Goal: Information Seeking & Learning: Learn about a topic

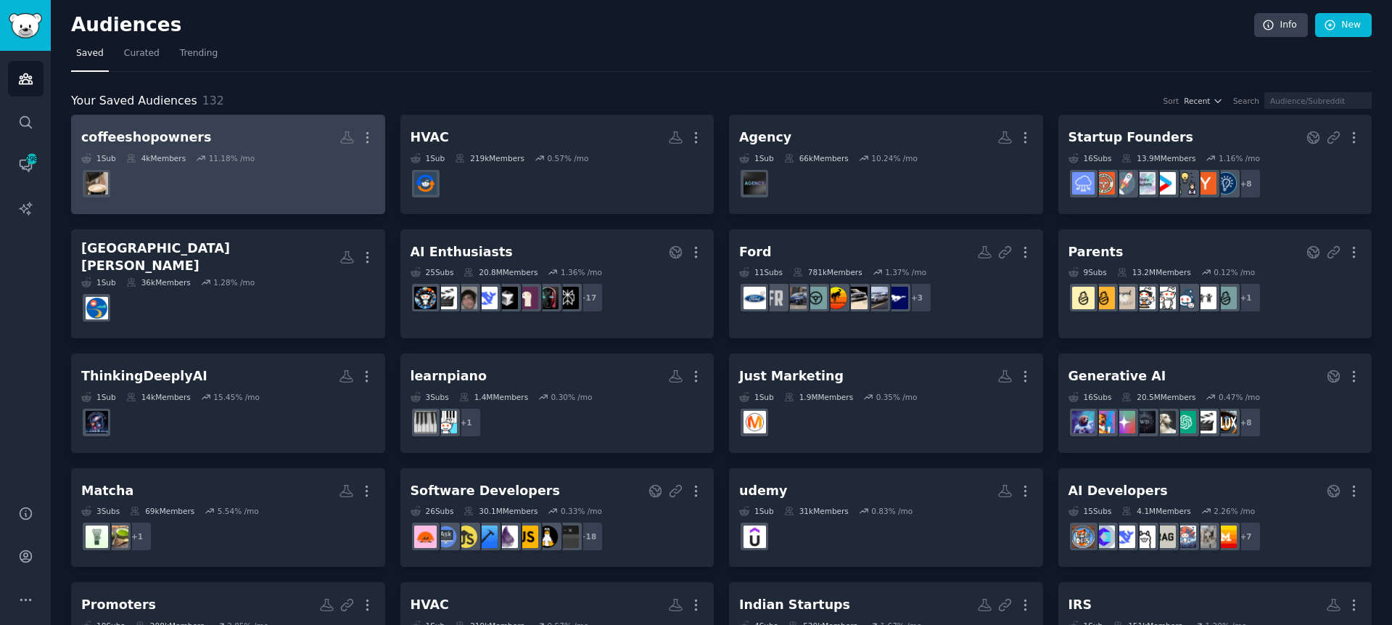
click at [220, 125] on h2 "coffeeshopowners More" at bounding box center [228, 137] width 294 height 25
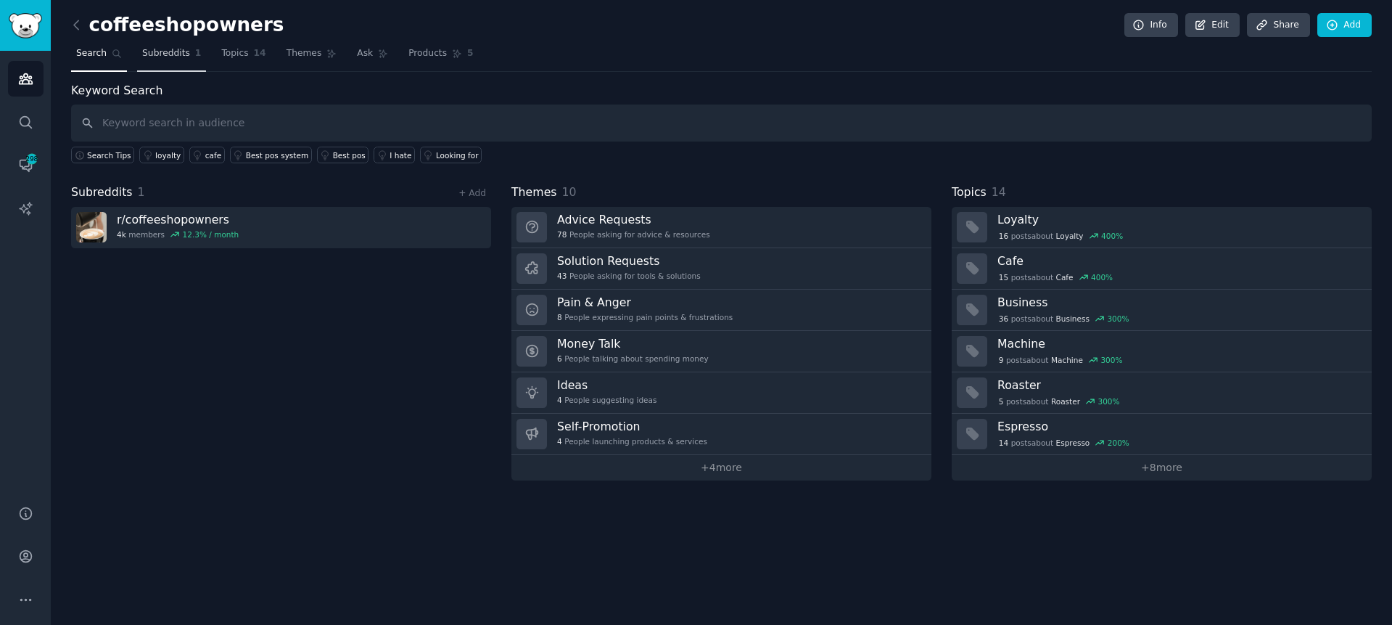
click at [164, 52] on span "Subreddits" at bounding box center [166, 53] width 48 height 13
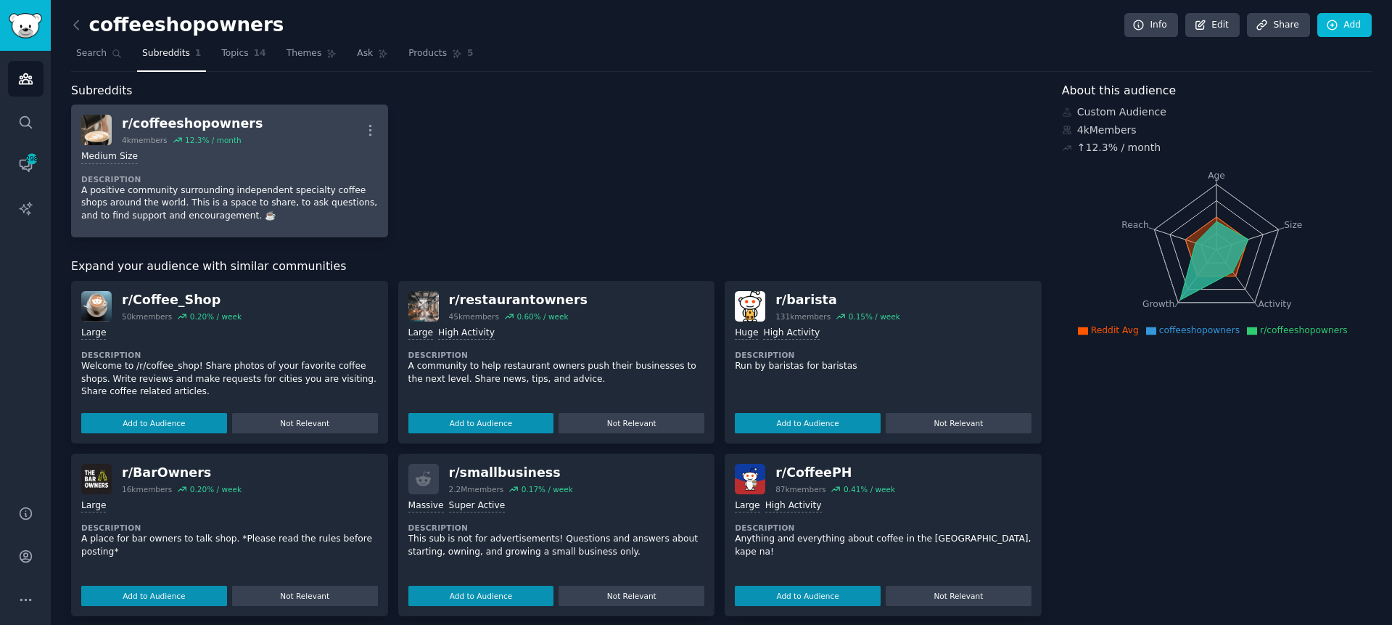
click at [237, 111] on link "r/ coffeeshopowners 4k members 12.3 % / month More Medium Size Description A po…" at bounding box center [229, 170] width 317 height 133
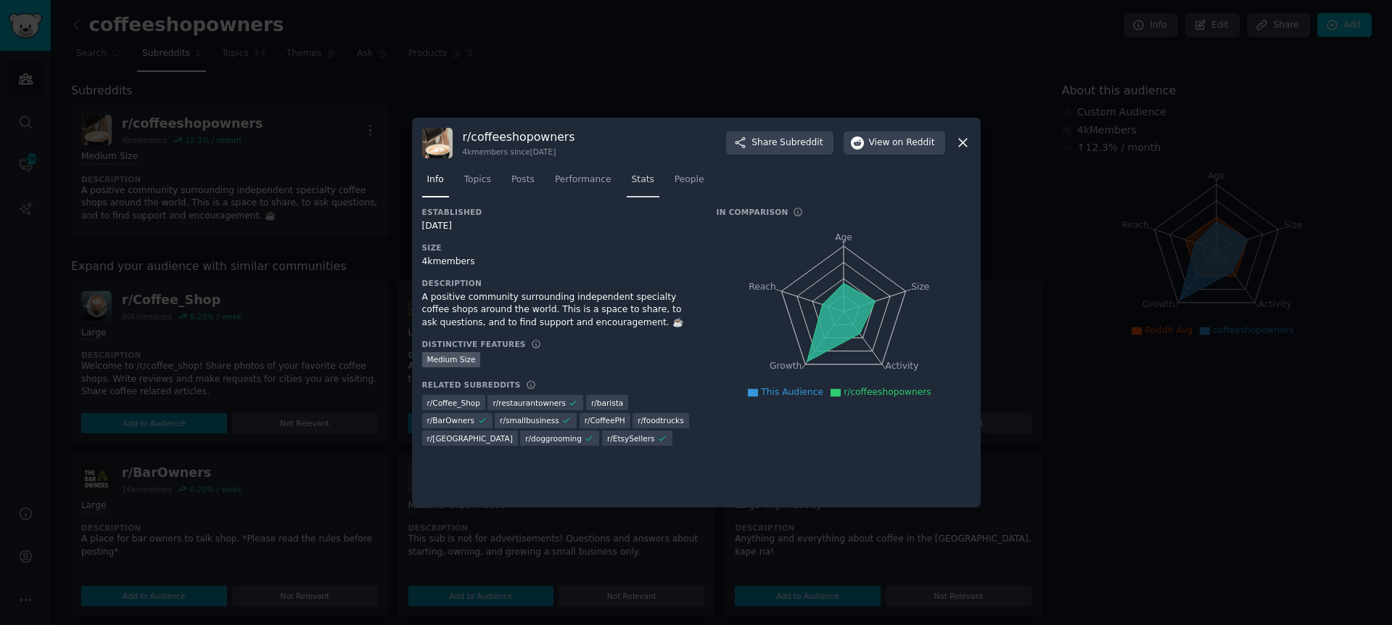
click at [633, 178] on span "Stats" at bounding box center [643, 179] width 22 height 13
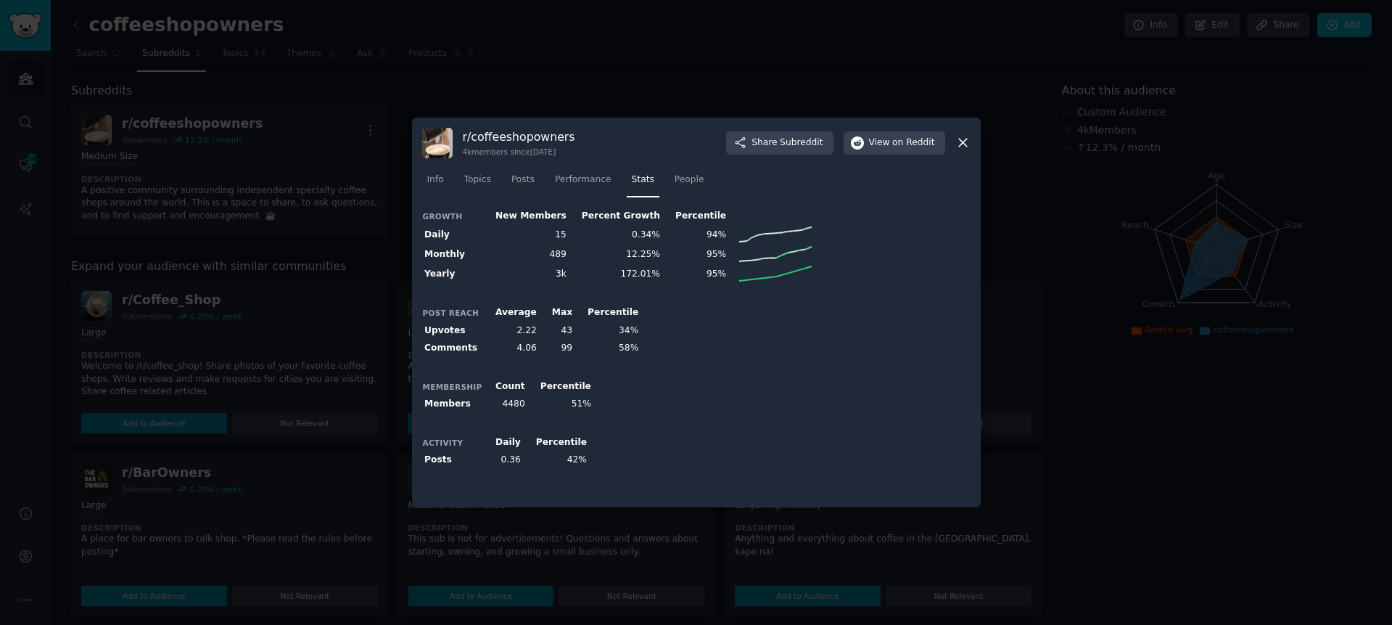
click at [807, 355] on div "Post Reach Average Max Percentile Upvotes 2.22 43 34% Comments 4.06 99 58%" at bounding box center [696, 331] width 548 height 54
drag, startPoint x: 421, startPoint y: 442, endPoint x: 594, endPoint y: 488, distance: 178.8
click at [594, 488] on div "Growth New Members Percent Growth Percentile Daily 15 0.34% 94% Monthly 489 12.…" at bounding box center [696, 352] width 548 height 290
click at [817, 439] on div "Activity Daily Percentile Posts 0.36 42%" at bounding box center [696, 451] width 548 height 36
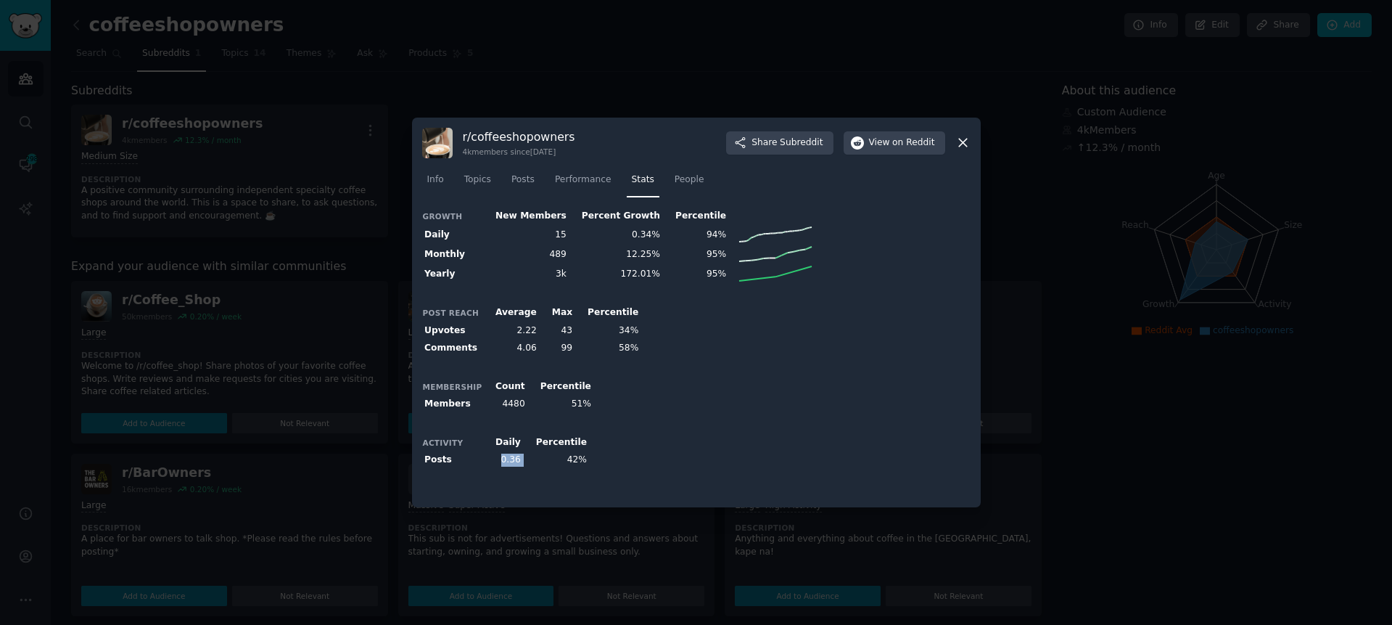
drag, startPoint x: 499, startPoint y: 460, endPoint x: 527, endPoint y: 456, distance: 27.9
click at [527, 456] on tr "Posts 0.36 42%" at bounding box center [506, 460] width 168 height 18
click at [860, 403] on div "Membership Count Percentile Members 4480 51%" at bounding box center [696, 395] width 548 height 36
click at [358, 111] on div at bounding box center [696, 312] width 1392 height 625
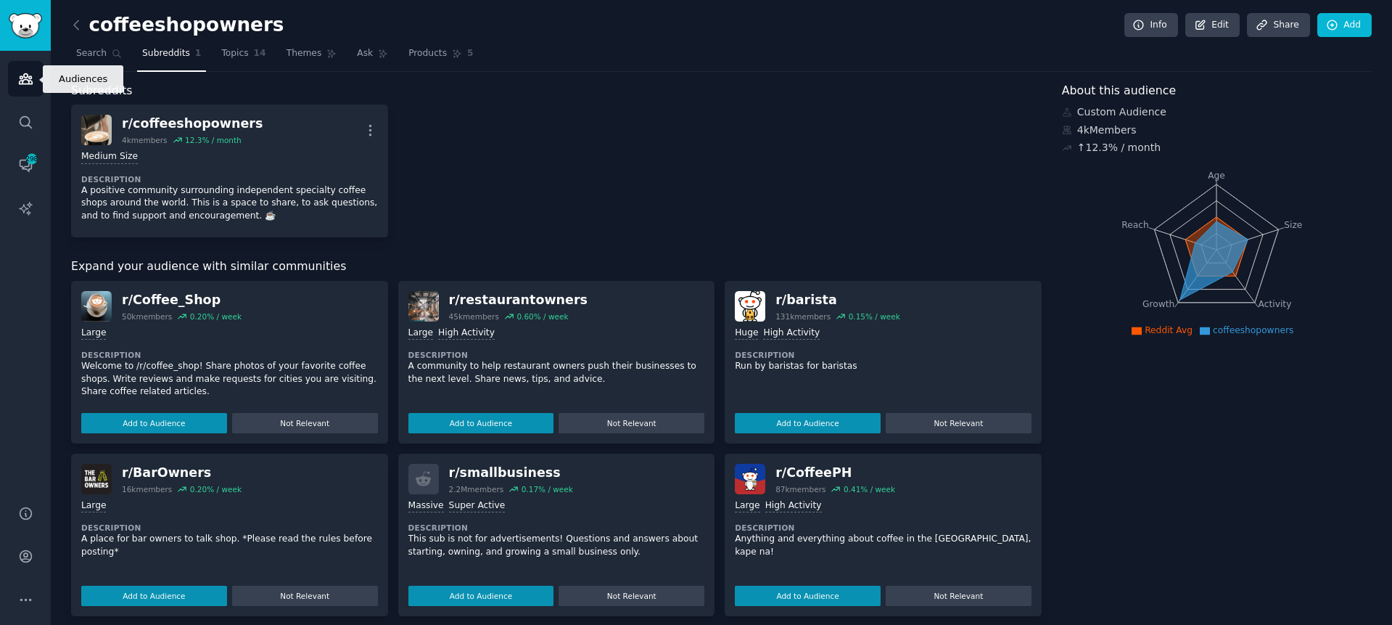
click at [30, 78] on icon "Sidebar" at bounding box center [25, 79] width 13 height 10
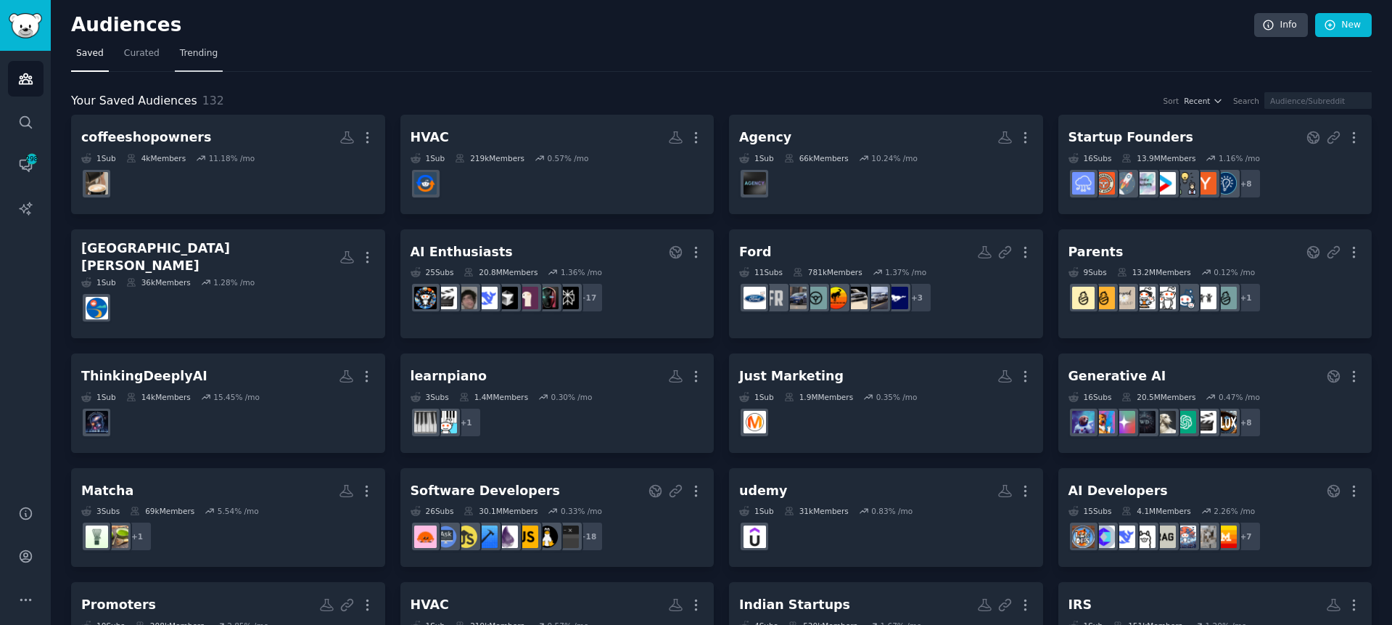
click at [209, 60] on link "Trending" at bounding box center [199, 57] width 48 height 30
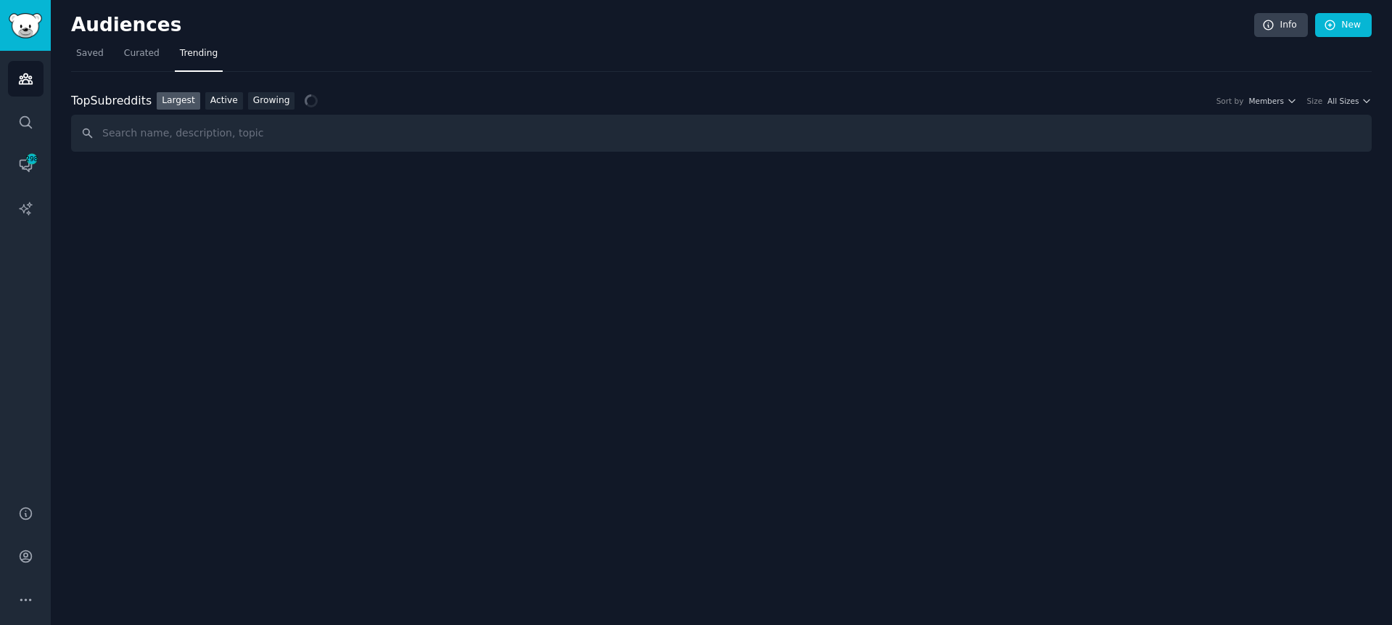
click at [654, 69] on nav "Saved Curated Trending" at bounding box center [721, 57] width 1301 height 30
click at [224, 94] on link "Active" at bounding box center [224, 101] width 38 height 18
click at [660, 92] on div "Top Subreddits Top Subreddits Largest Active Growing Sort by Posts per day Size…" at bounding box center [721, 101] width 1301 height 18
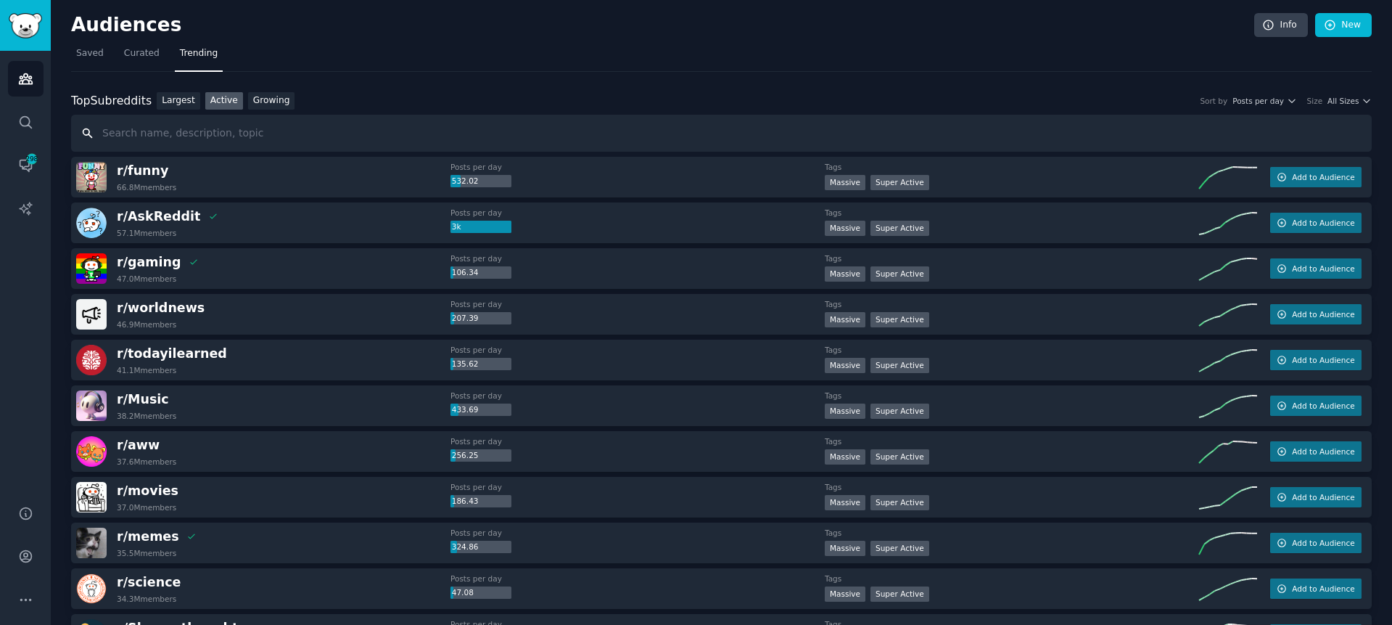
click at [485, 141] on input "text" at bounding box center [721, 133] width 1301 height 37
type input "coffeeshopowners"
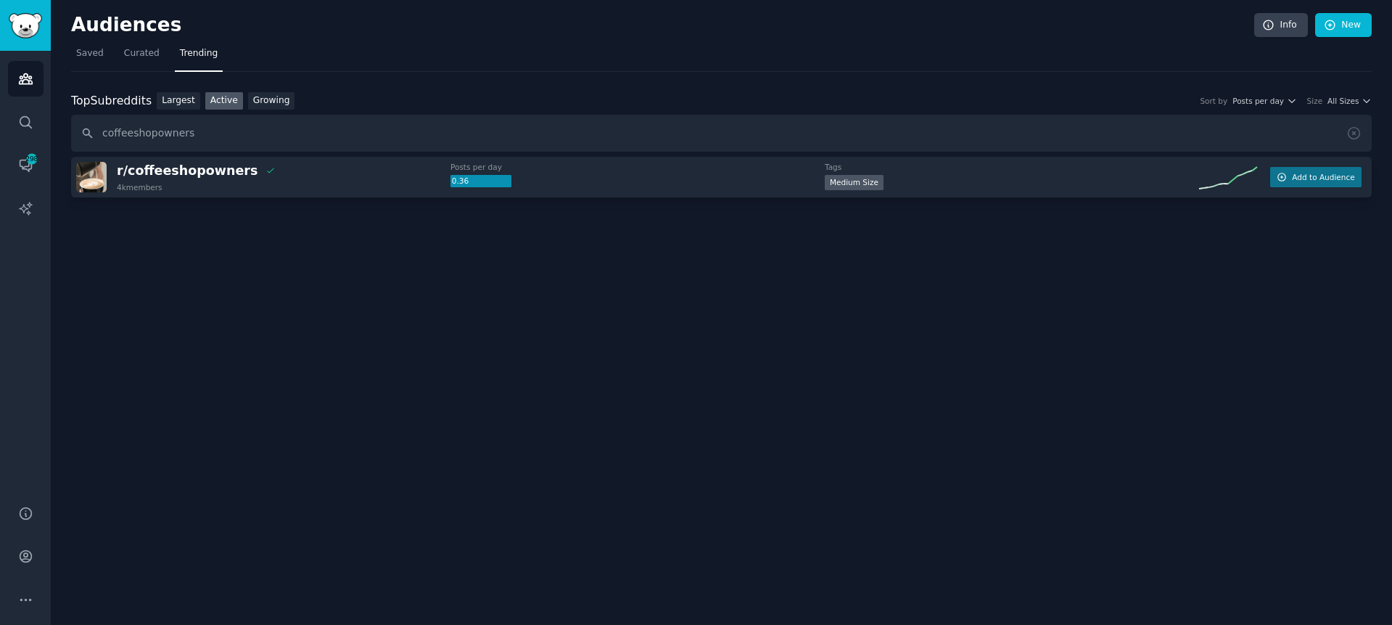
click at [470, 65] on nav "Saved Curated Trending" at bounding box center [721, 57] width 1301 height 30
